Goal: Task Accomplishment & Management: Use online tool/utility

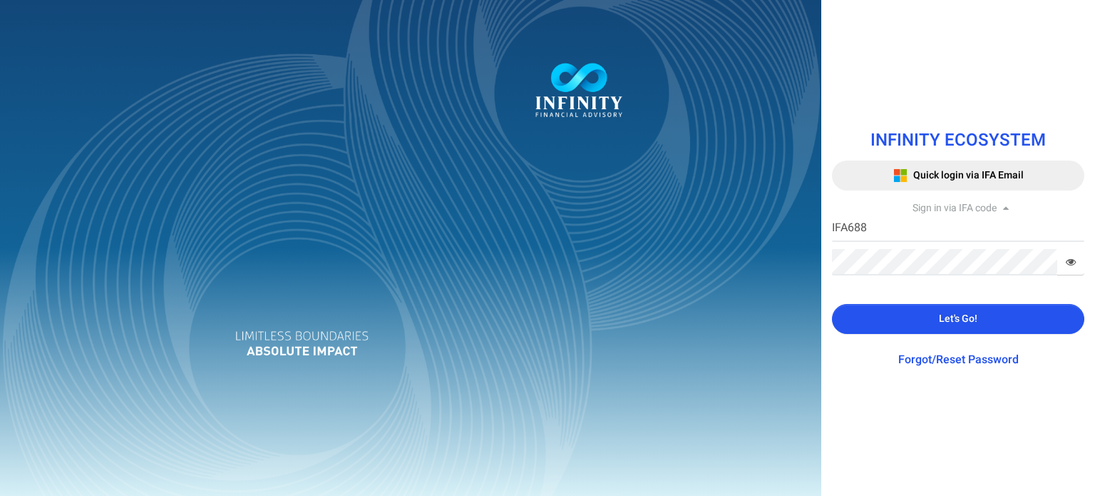
click at [740, 216] on div "INFINITY ECOSYSTEM Quick login via IFA Email Sign in via IFA code IFA688 IFA Co…" at bounding box center [547, 248] width 1095 height 496
click at [896, 239] on input "IFA688" at bounding box center [958, 228] width 252 height 26
type input "IFA0193"
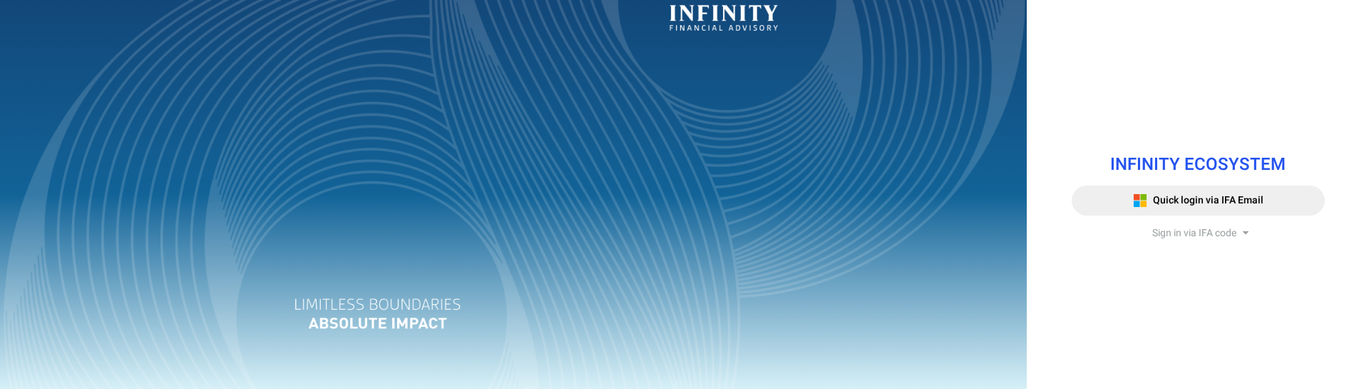
click at [1219, 240] on span "Sign in via IFA code" at bounding box center [1194, 232] width 84 height 15
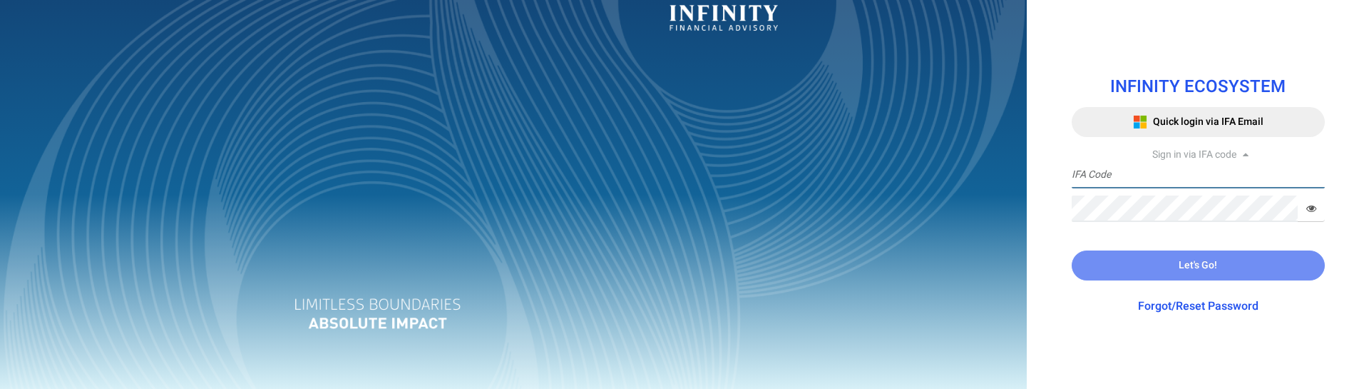
type input "IFA0193"
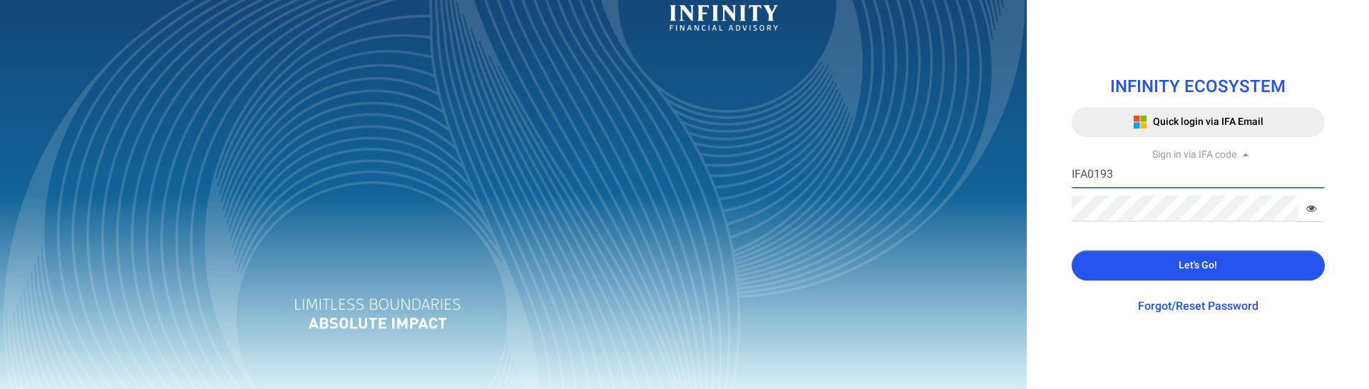
click at [1175, 180] on input "IFA0193" at bounding box center [1198, 175] width 253 height 26
click at [1147, 260] on button "Let's Go!" at bounding box center [1198, 265] width 253 height 30
